Goal: Task Accomplishment & Management: Manage account settings

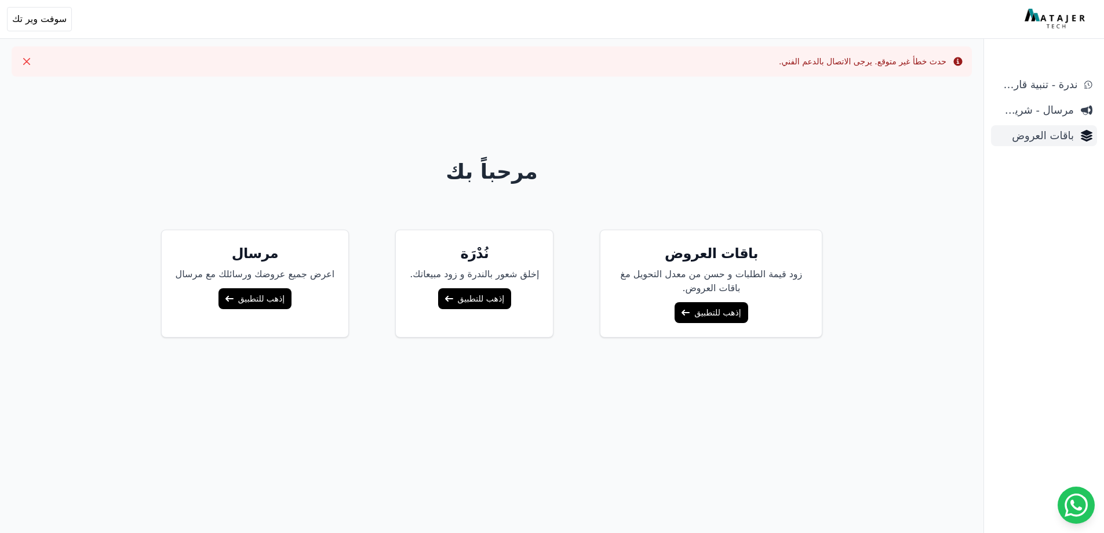
click at [1043, 134] on span "باقات العروض" at bounding box center [1035, 135] width 78 height 16
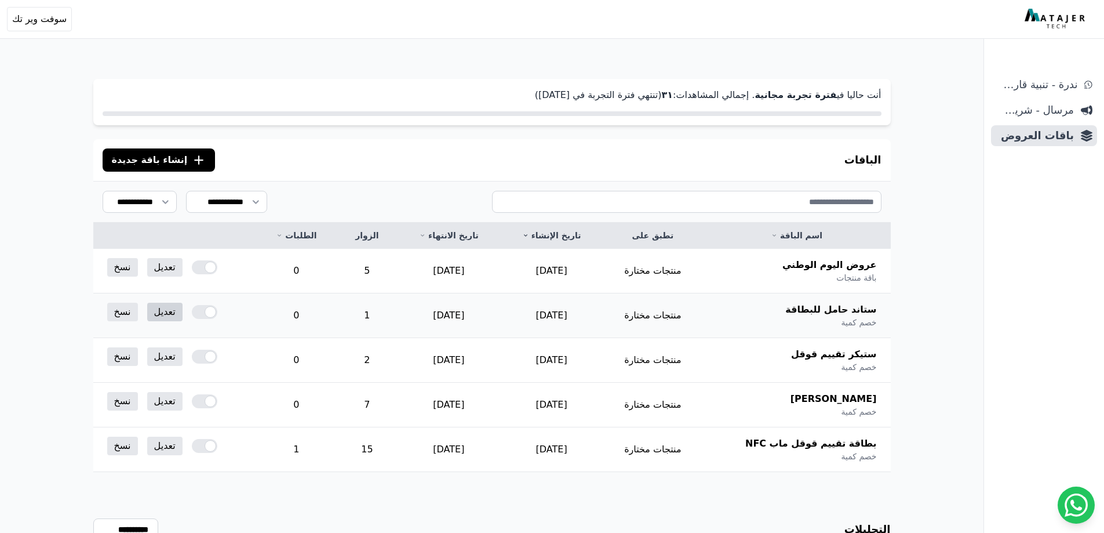
click at [162, 311] on link "تعديل" at bounding box center [164, 312] width 35 height 19
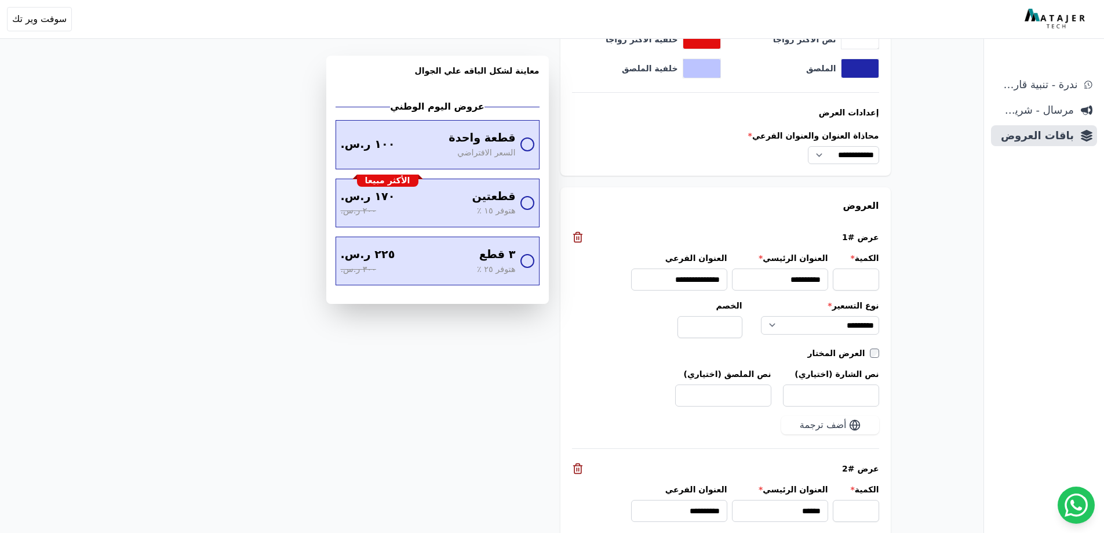
scroll to position [1043, 0]
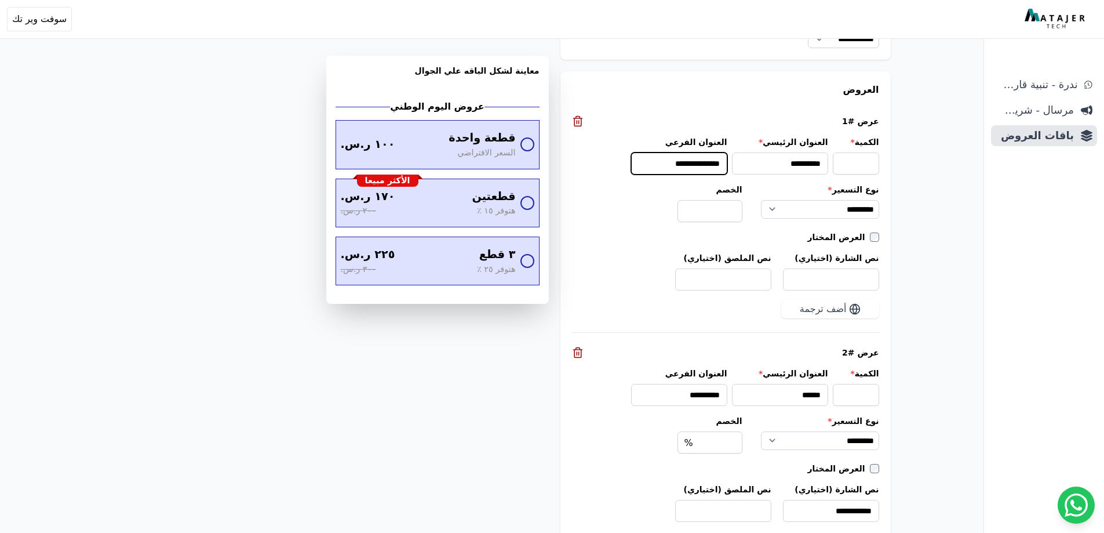
click at [661, 163] on input "**********" at bounding box center [679, 163] width 96 height 22
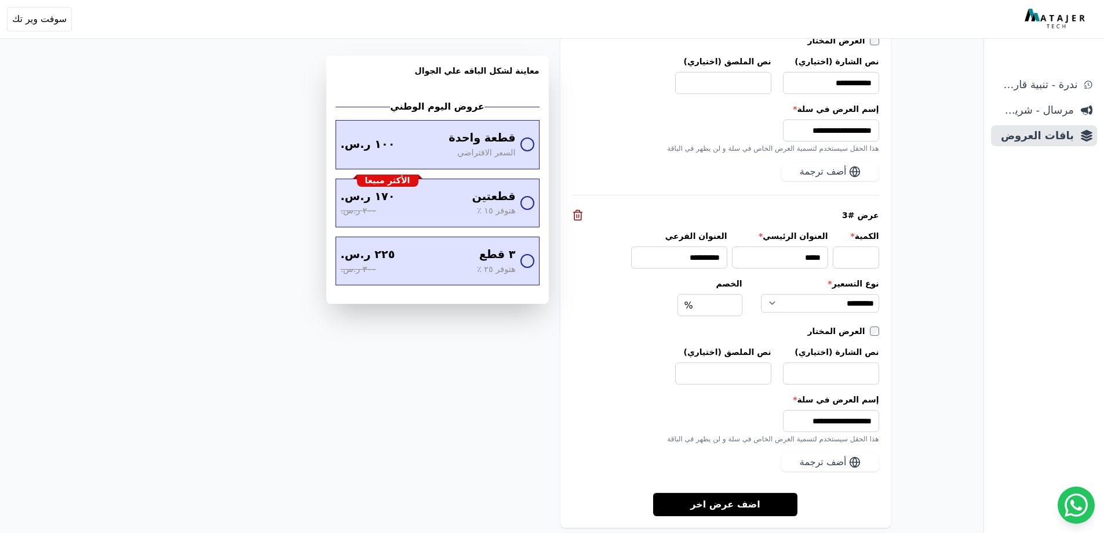
scroll to position [1454, 0]
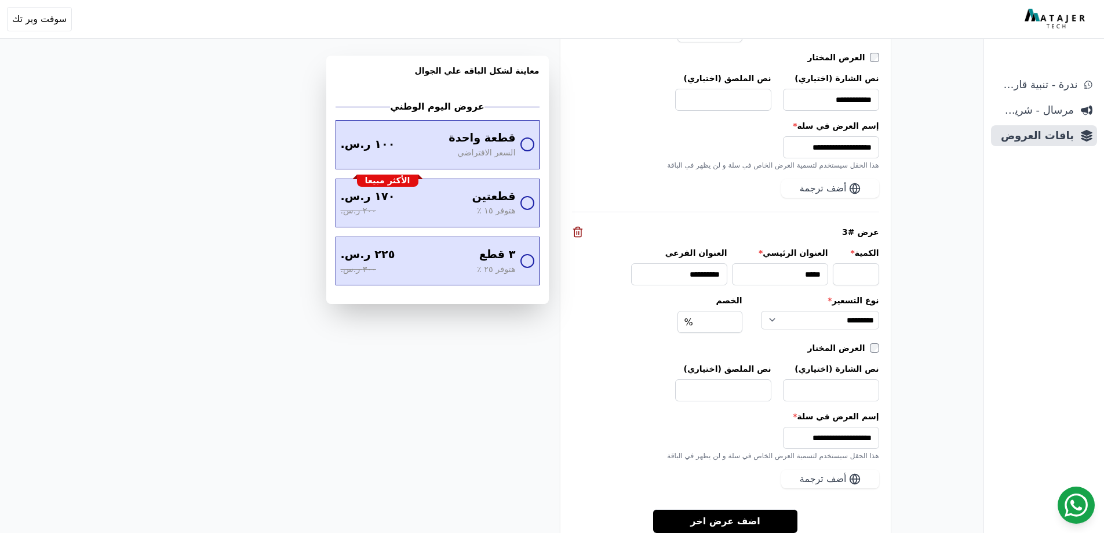
click at [1070, 501] on icon at bounding box center [1076, 504] width 23 height 23
click at [528, 262] on div at bounding box center [527, 261] width 14 height 14
click at [527, 147] on div at bounding box center [527, 145] width 14 height 14
click at [527, 202] on div at bounding box center [527, 203] width 14 height 14
click at [527, 264] on div at bounding box center [527, 261] width 14 height 14
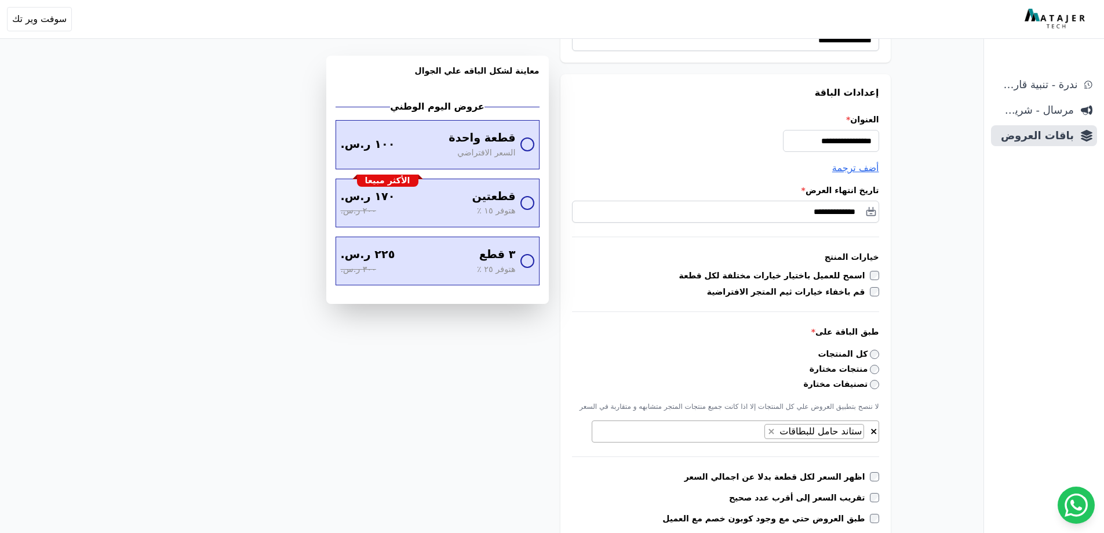
scroll to position [0, 0]
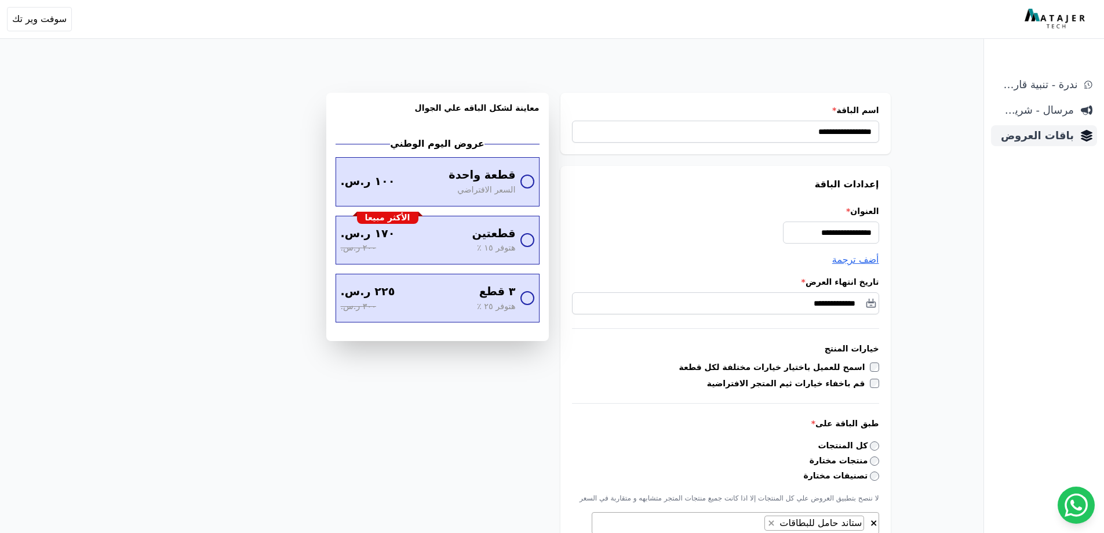
click at [1039, 134] on span "باقات العروض" at bounding box center [1035, 135] width 78 height 16
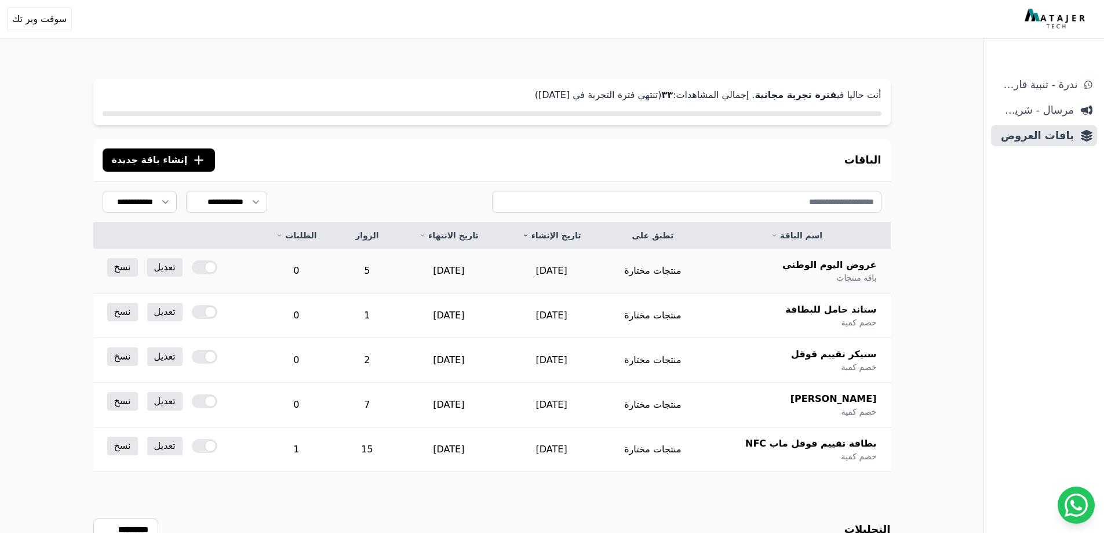
click at [204, 264] on div at bounding box center [204, 267] width 25 height 14
click at [206, 308] on div at bounding box center [204, 312] width 25 height 14
click at [210, 449] on div at bounding box center [204, 446] width 25 height 14
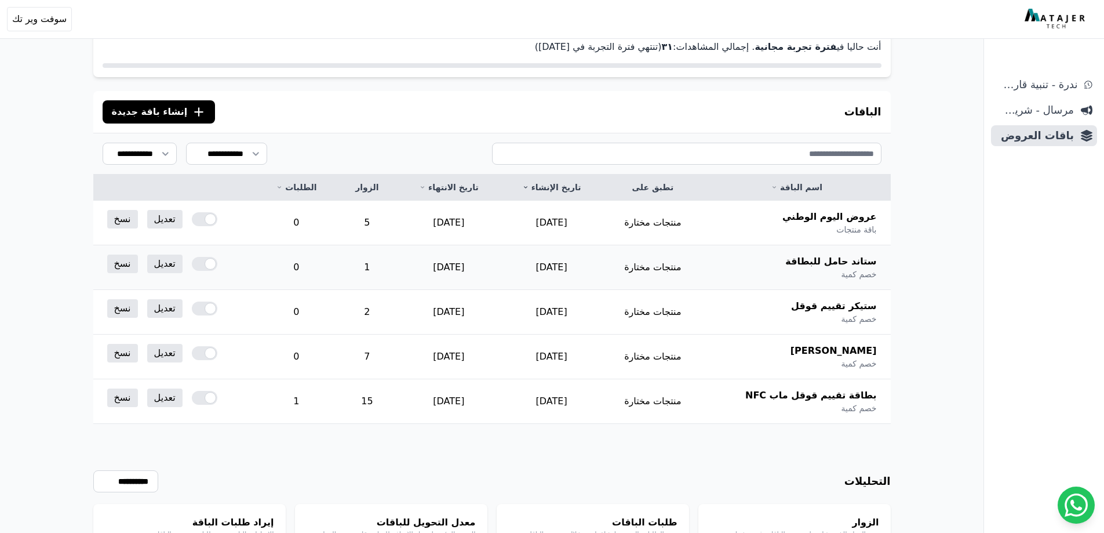
scroll to position [174, 0]
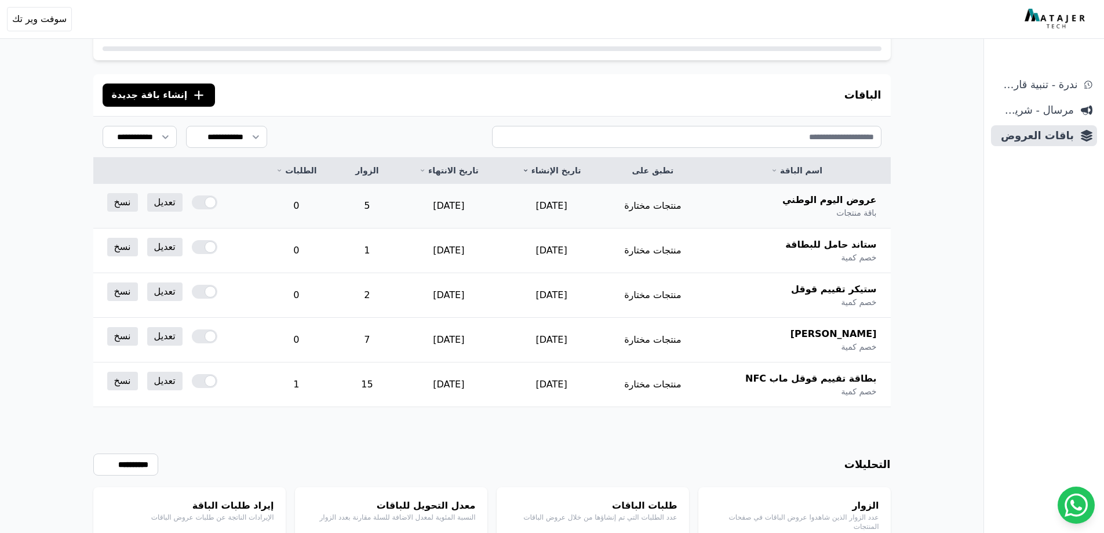
click at [206, 204] on div at bounding box center [204, 202] width 25 height 14
click at [206, 246] on div at bounding box center [204, 247] width 25 height 14
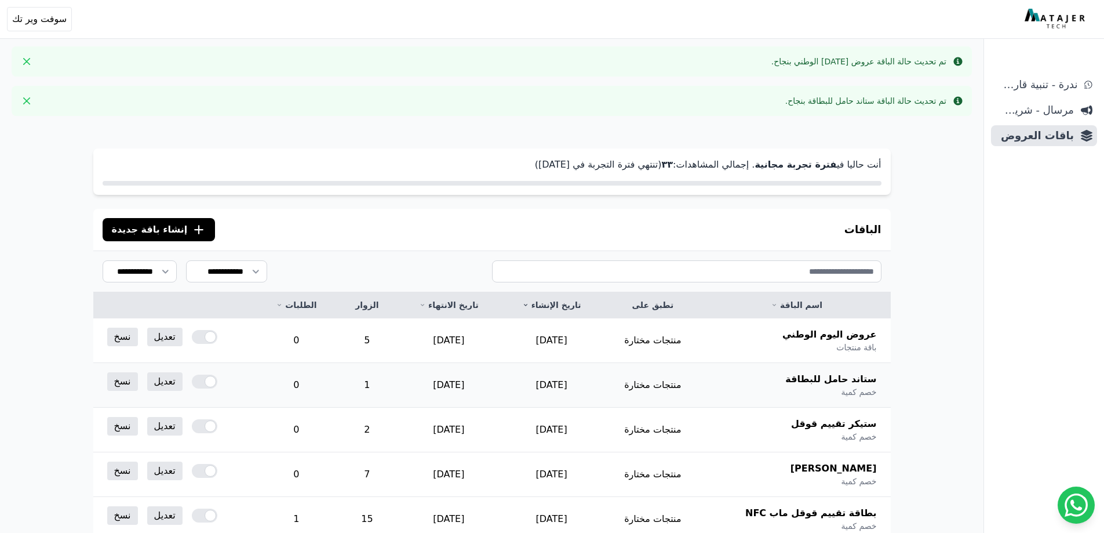
scroll to position [58, 0]
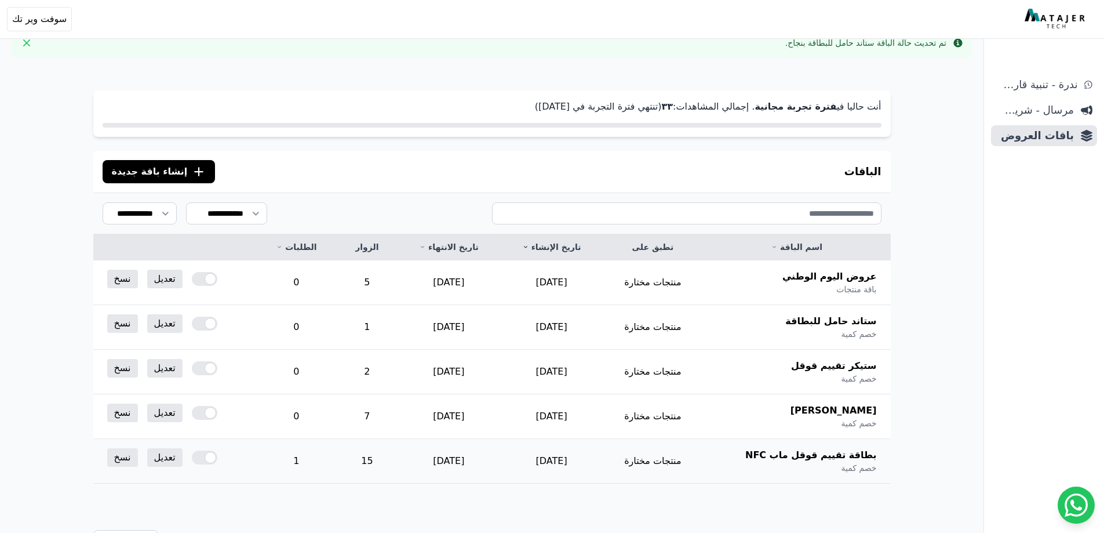
click at [203, 457] on div at bounding box center [204, 457] width 25 height 14
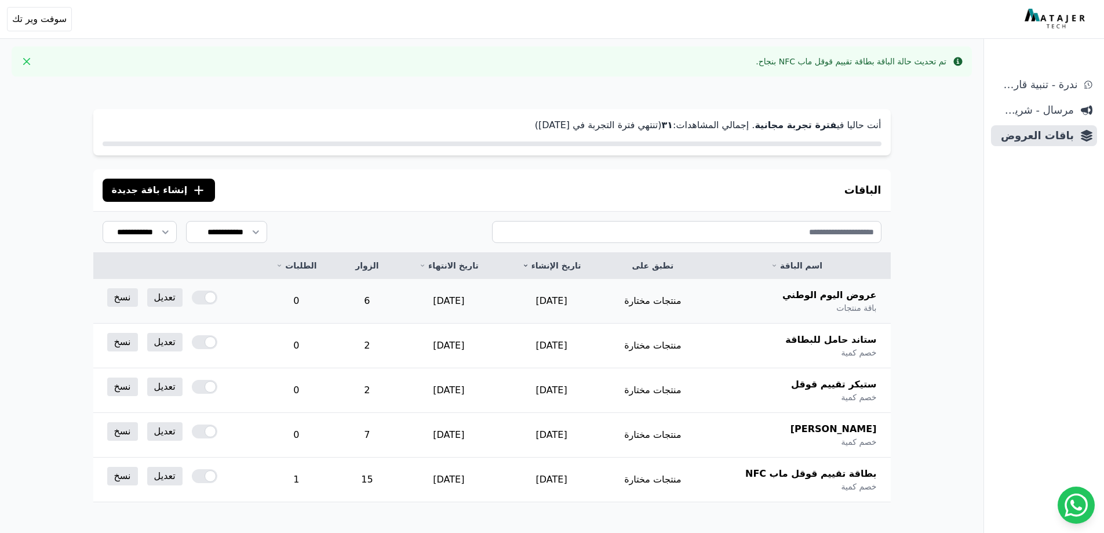
click at [203, 301] on div at bounding box center [204, 297] width 25 height 14
drag, startPoint x: 211, startPoint y: 341, endPoint x: 215, endPoint y: 369, distance: 28.1
click at [211, 341] on div at bounding box center [204, 342] width 25 height 14
click at [206, 473] on div at bounding box center [204, 476] width 25 height 14
click at [206, 299] on div at bounding box center [204, 297] width 25 height 14
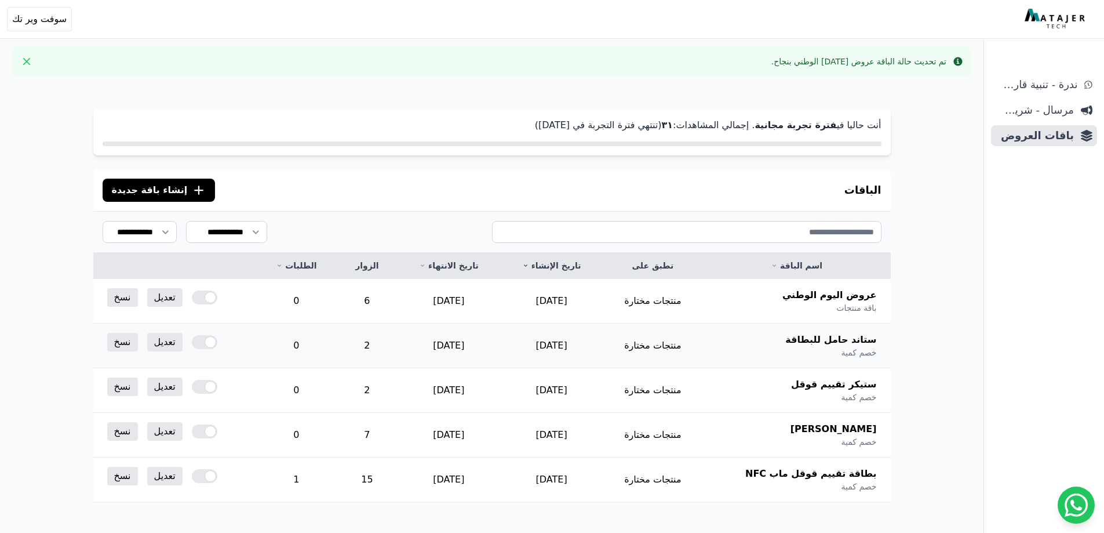
click at [203, 341] on div at bounding box center [204, 342] width 25 height 14
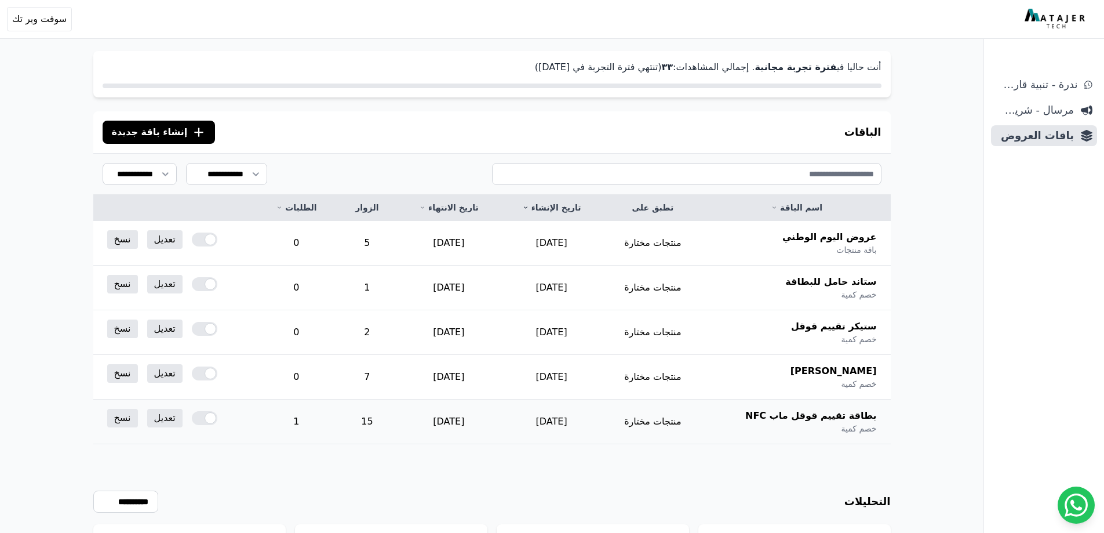
click at [208, 418] on div at bounding box center [204, 418] width 25 height 14
